Goal: Task Accomplishment & Management: Use online tool/utility

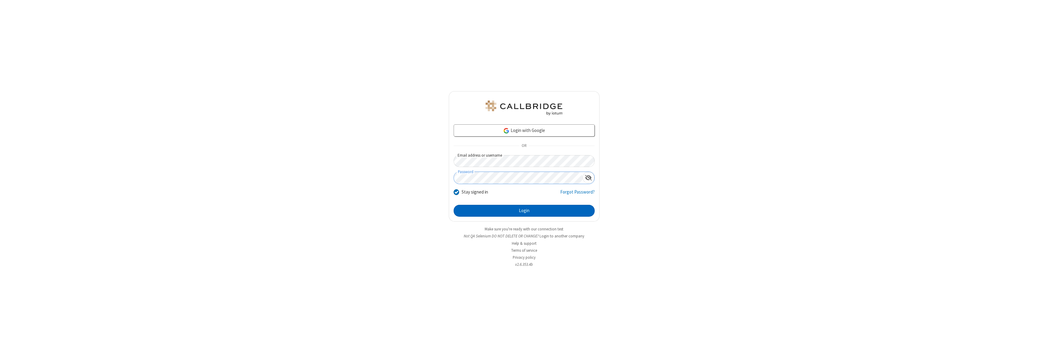
click at [524, 210] on button "Login" at bounding box center [524, 211] width 141 height 12
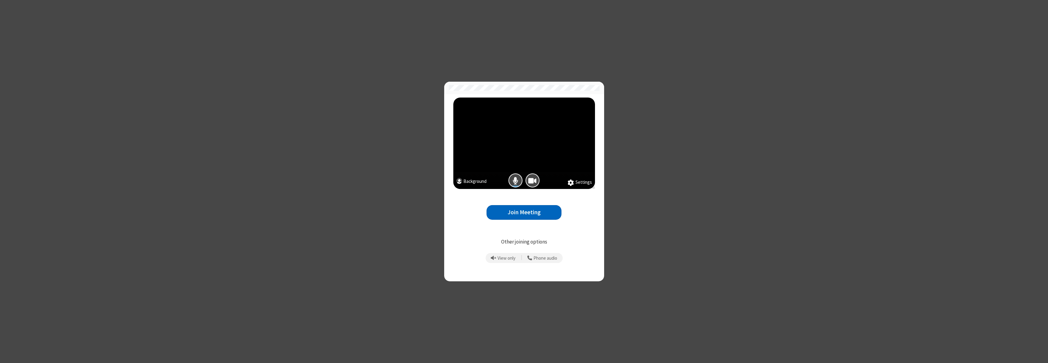
click at [524, 212] on button "Join Meeting" at bounding box center [523, 212] width 75 height 15
